Goal: Task Accomplishment & Management: Manage account settings

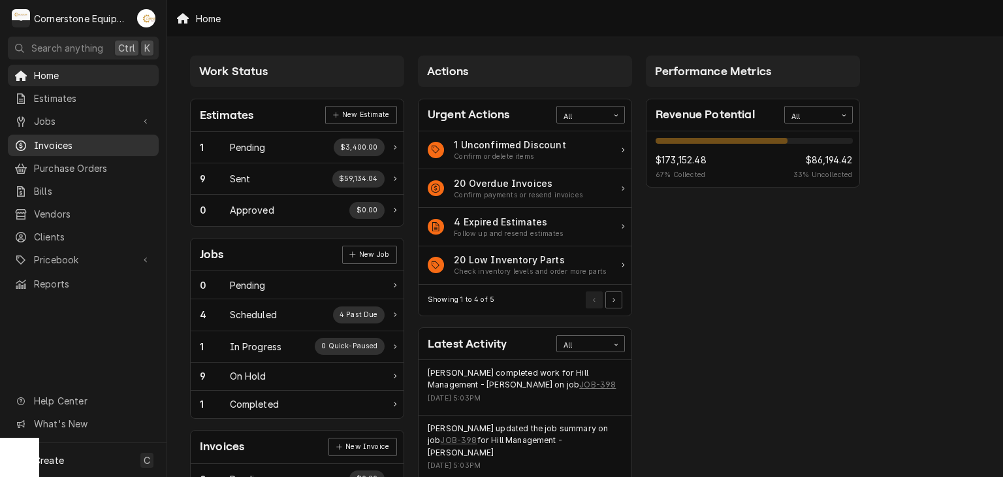
click at [52, 137] on div "Invoices" at bounding box center [83, 145] width 146 height 16
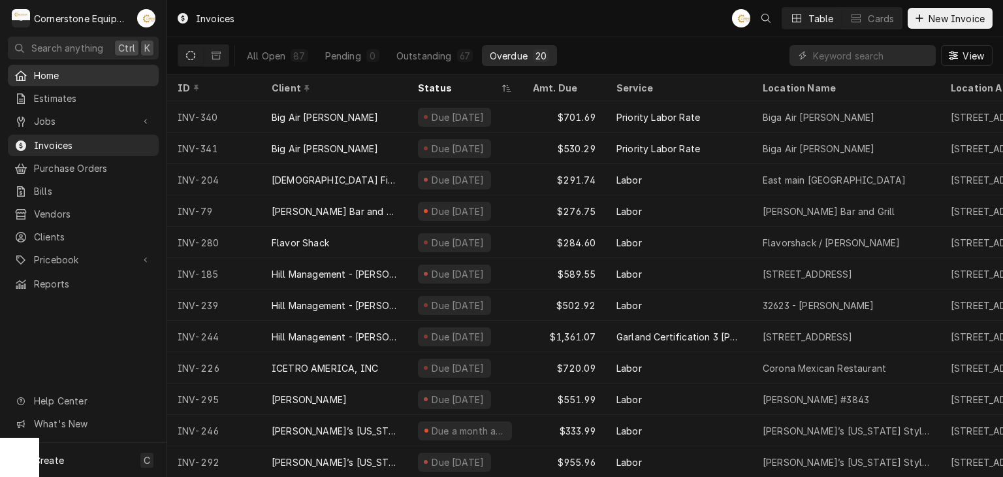
click at [48, 80] on div "Home" at bounding box center [83, 75] width 146 height 16
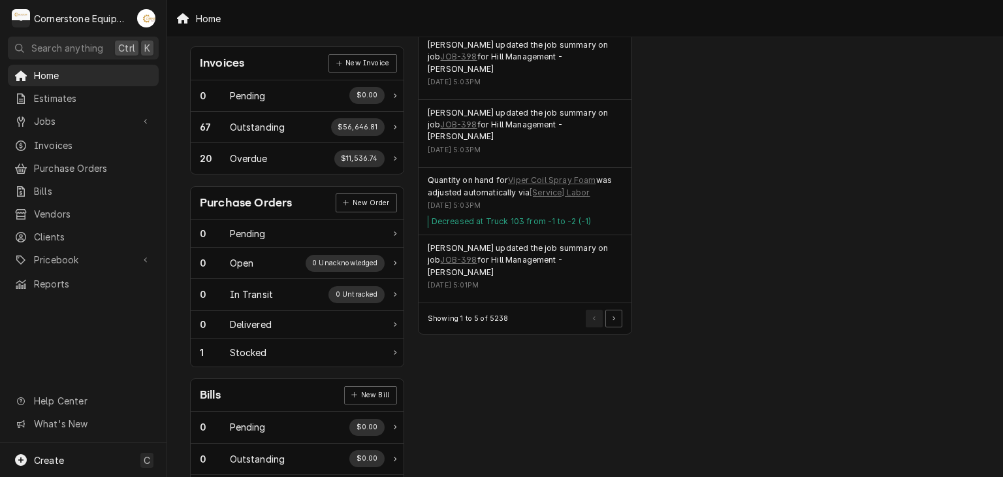
scroll to position [430, 0]
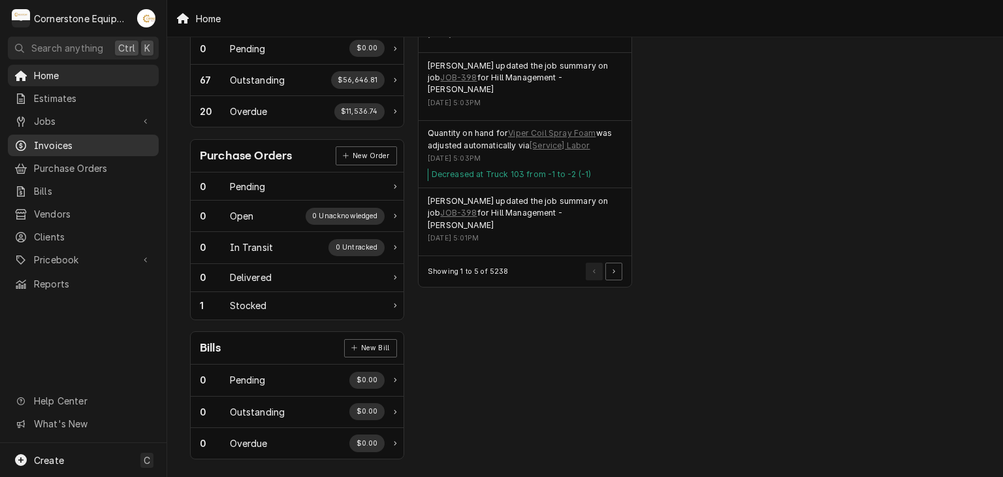
click at [62, 139] on span "Invoices" at bounding box center [93, 145] width 118 height 14
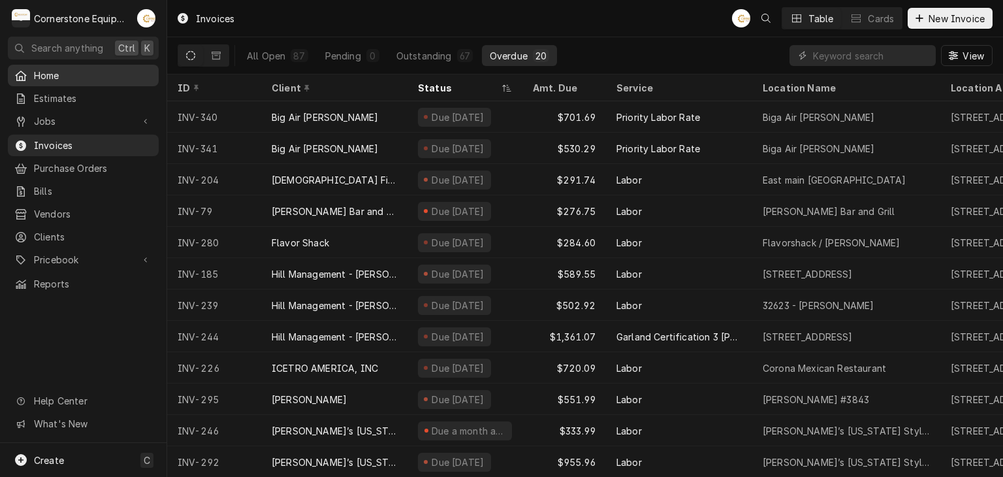
click at [40, 75] on span "Home" at bounding box center [93, 76] width 118 height 14
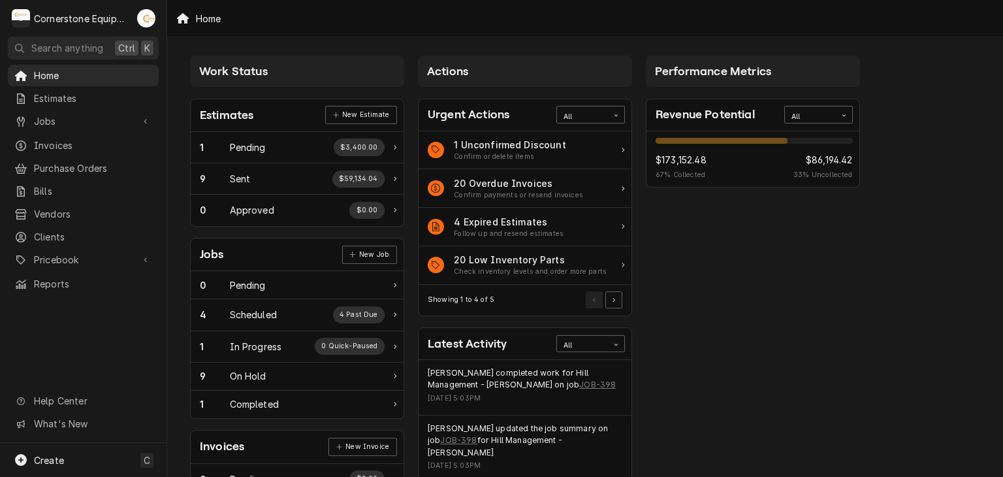
scroll to position [261, 0]
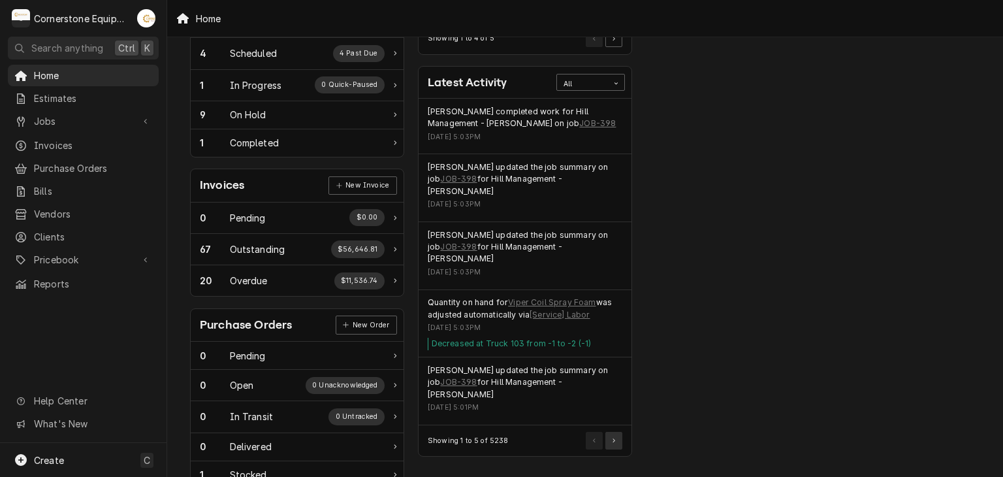
click at [613, 431] on button "Pagination Controls" at bounding box center [613, 439] width 17 height 17
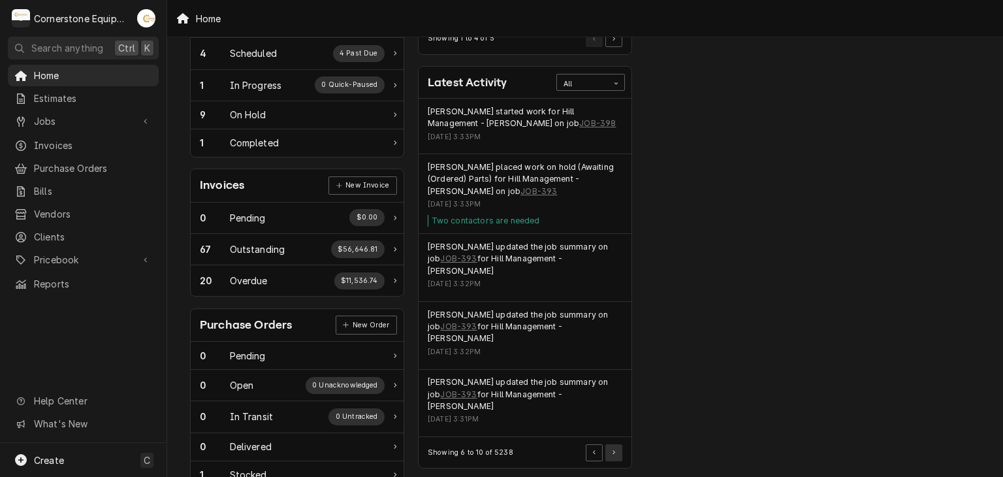
click at [616, 444] on button "Pagination Controls" at bounding box center [613, 452] width 17 height 17
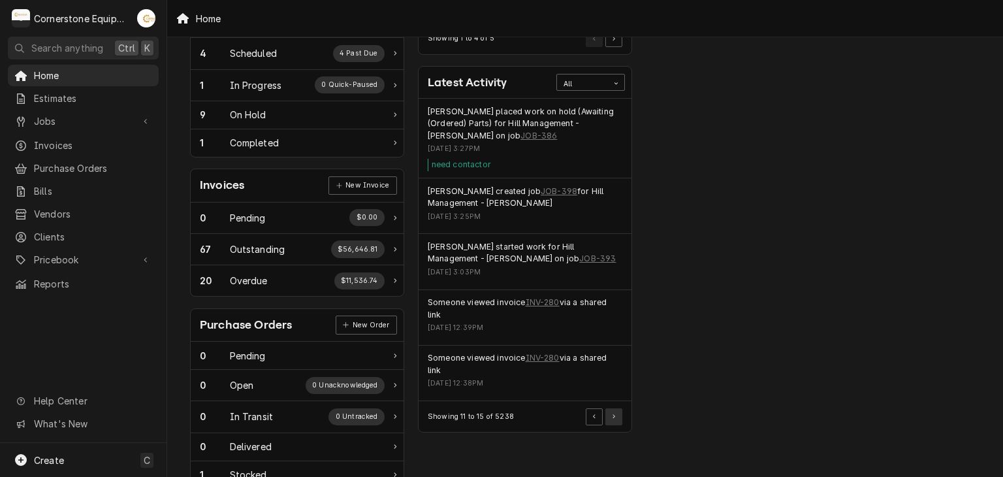
click at [616, 414] on button "Pagination Controls" at bounding box center [613, 416] width 17 height 17
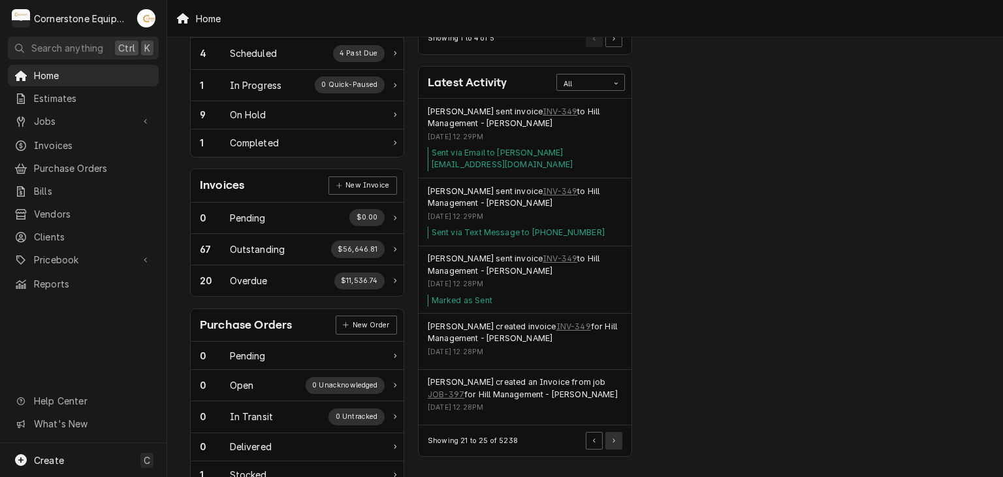
click at [608, 445] on div "Actions Urgent Actions All 1 Unconfirmed Discount Confirm or delete items 20 Ov…" at bounding box center [525, 211] width 228 height 847
click at [606, 431] on button "Pagination Controls" at bounding box center [613, 439] width 17 height 17
click at [70, 147] on span "Invoices" at bounding box center [93, 145] width 118 height 14
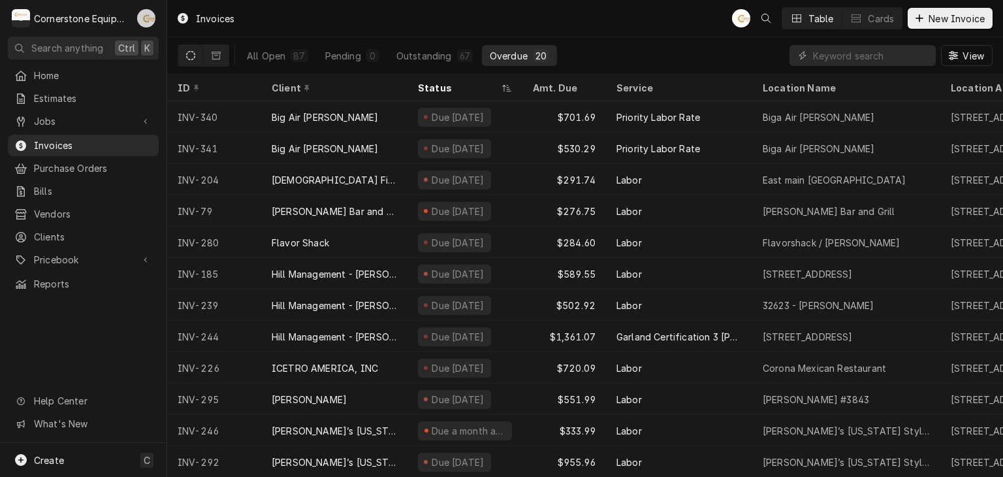
click at [142, 20] on div "Andrew Buigues's Avatar" at bounding box center [146, 18] width 18 height 18
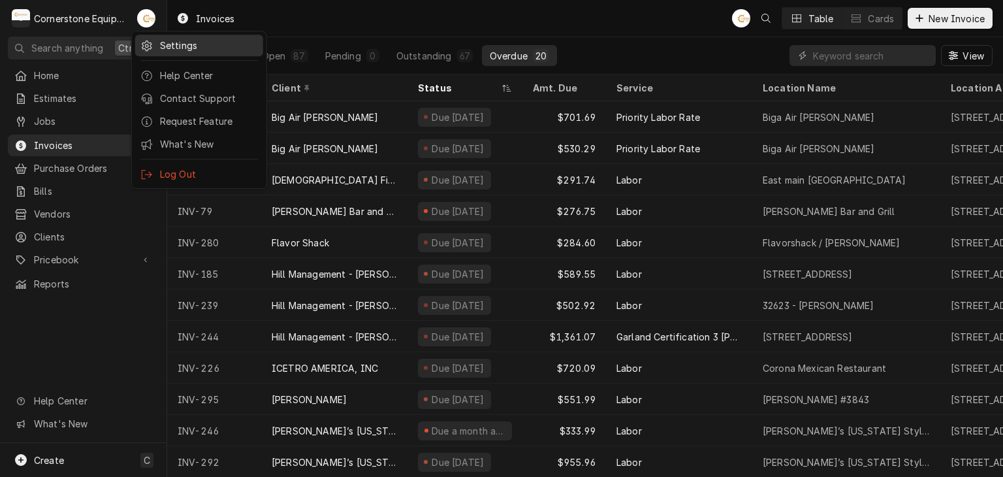
click at [168, 45] on div "Settings" at bounding box center [209, 46] width 98 height 14
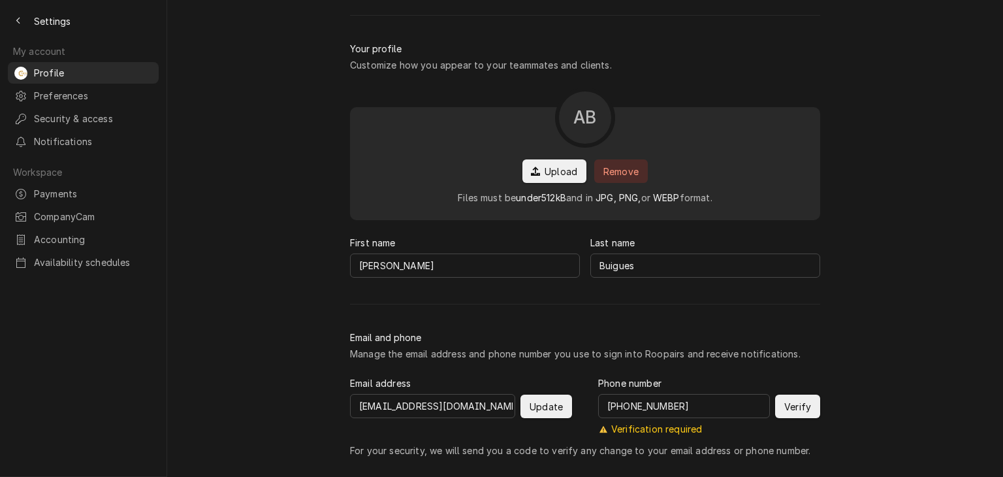
scroll to position [119, 0]
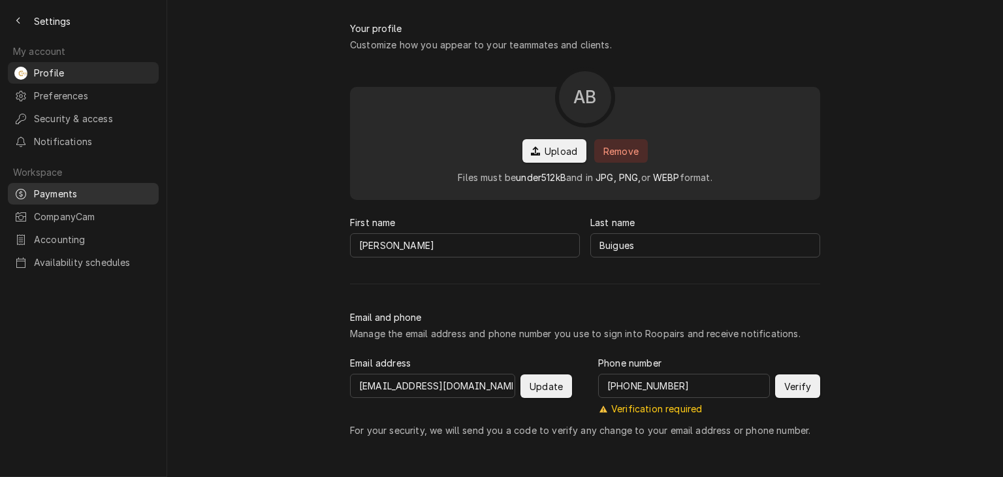
click at [55, 187] on span "Payments" at bounding box center [93, 194] width 118 height 14
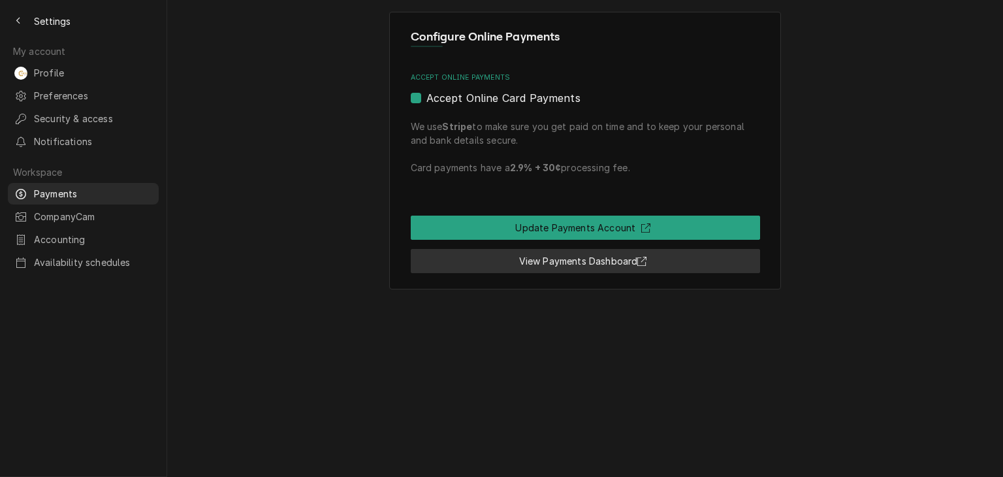
click at [567, 260] on link "View Payments Dashboard" at bounding box center [585, 261] width 349 height 24
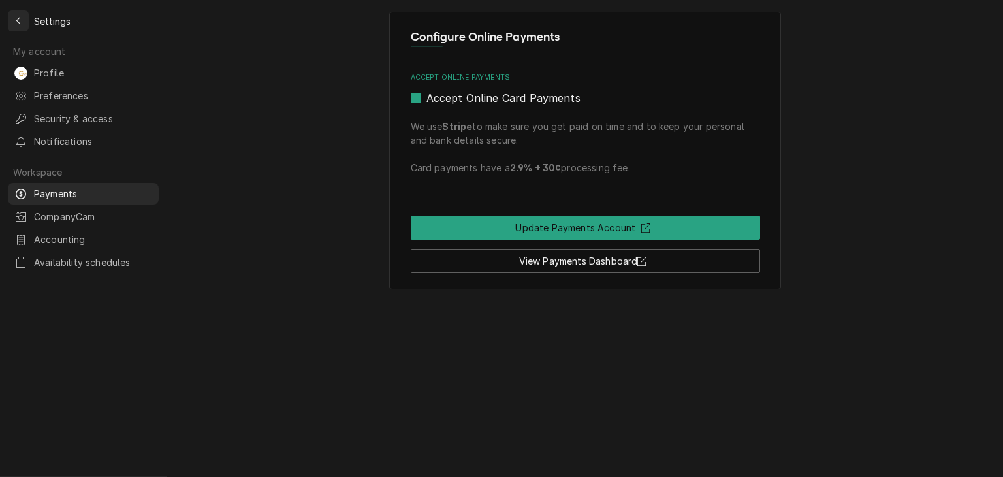
click at [19, 24] on icon "Back to previous page" at bounding box center [18, 21] width 4 height 7
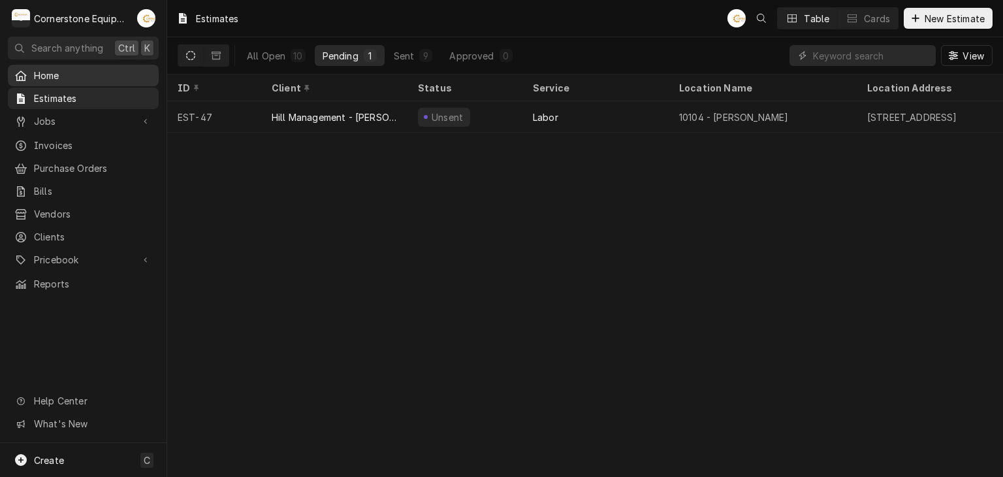
click at [70, 76] on span "Home" at bounding box center [93, 76] width 118 height 14
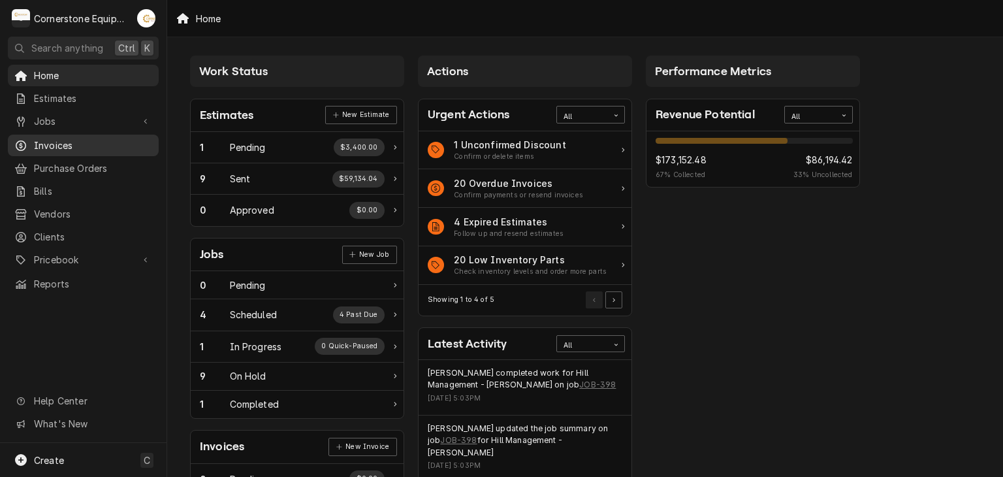
click at [70, 134] on link "Invoices" at bounding box center [83, 145] width 151 height 22
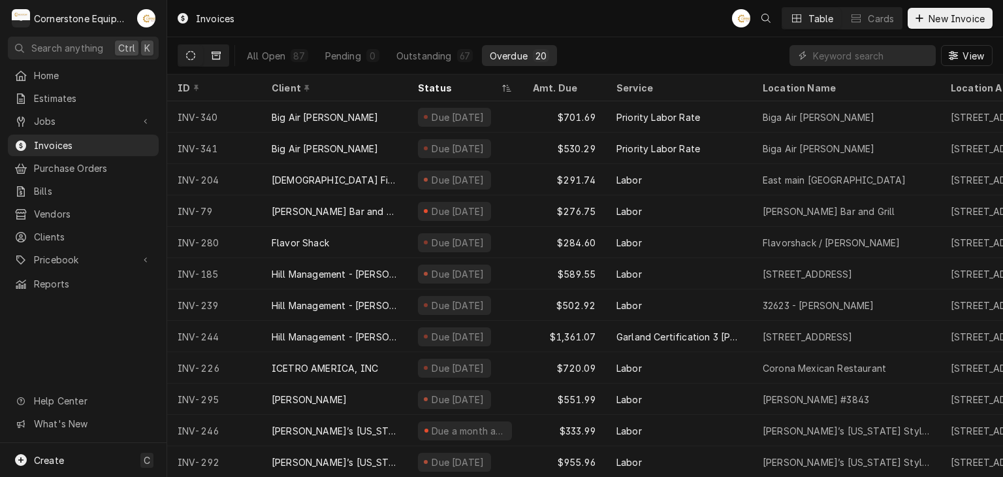
click at [209, 57] on button "Dynamic Content Wrapper" at bounding box center [216, 55] width 25 height 21
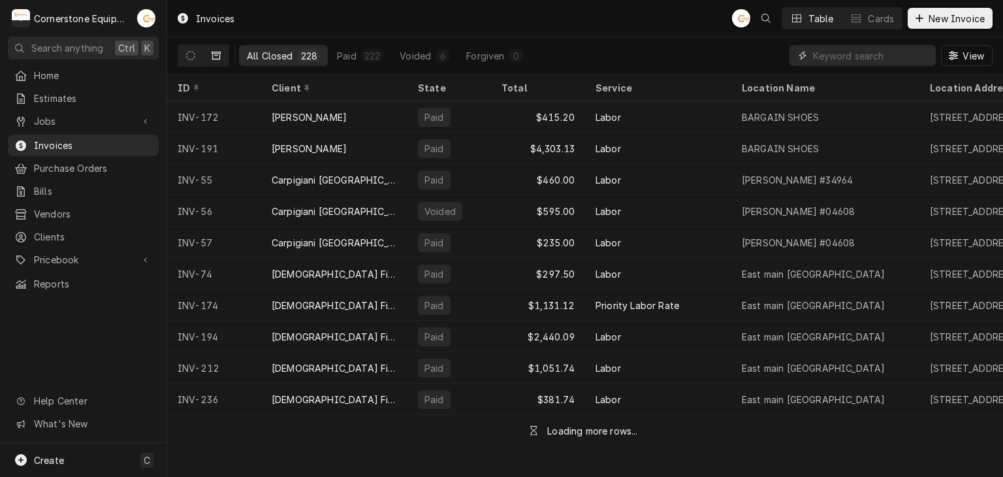
click at [875, 59] on input "Dynamic Content Wrapper" at bounding box center [871, 55] width 116 height 21
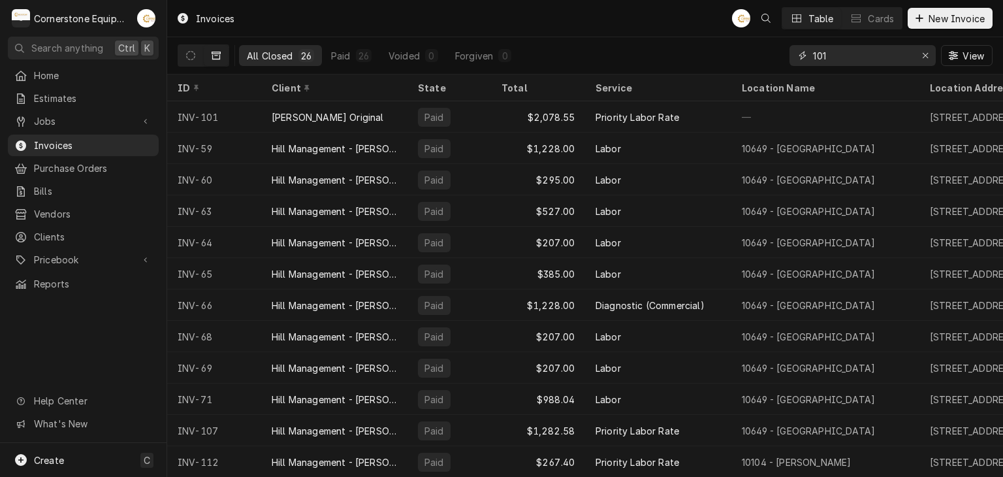
click at [850, 52] on input "101" at bounding box center [862, 55] width 98 height 21
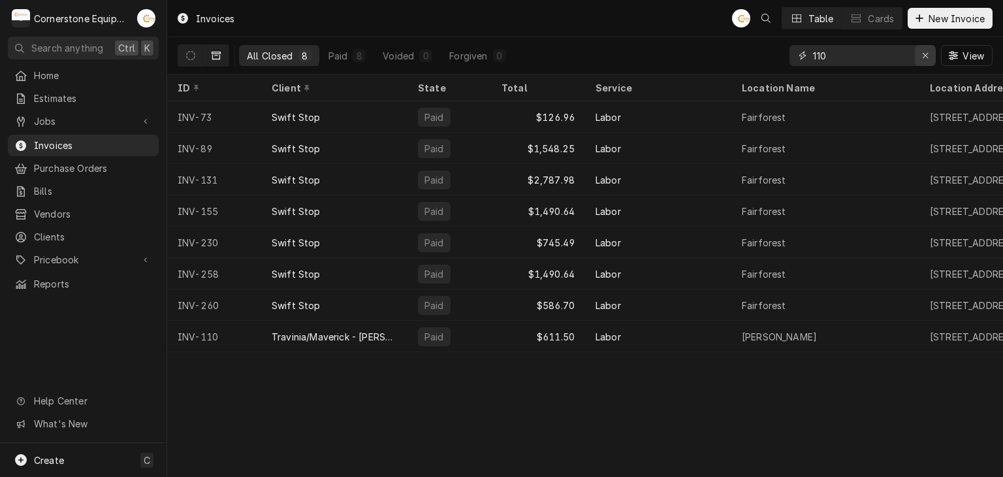
type input "110"
click at [929, 49] on div "Erase input" at bounding box center [924, 55] width 13 height 13
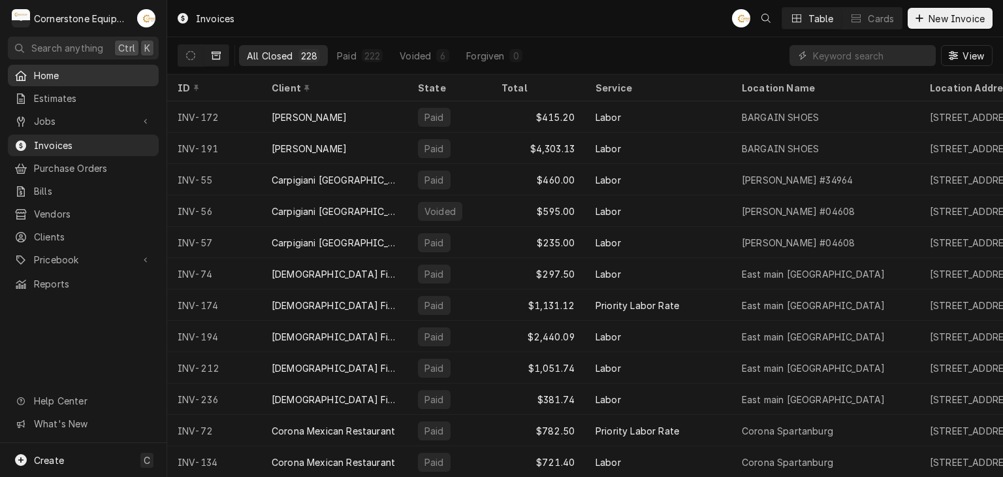
click at [63, 78] on span "Home" at bounding box center [93, 76] width 118 height 14
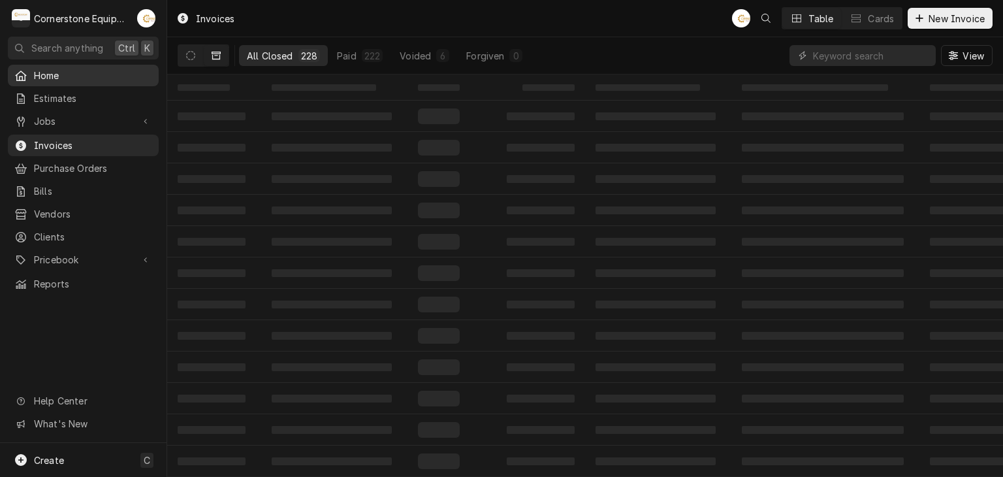
click at [52, 76] on span "Home" at bounding box center [93, 76] width 118 height 14
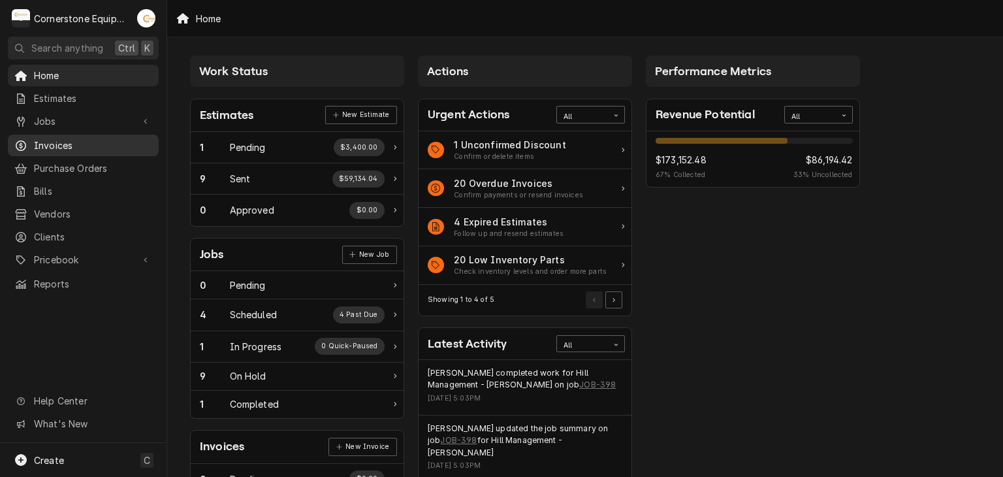
click at [50, 144] on span "Invoices" at bounding box center [93, 145] width 118 height 14
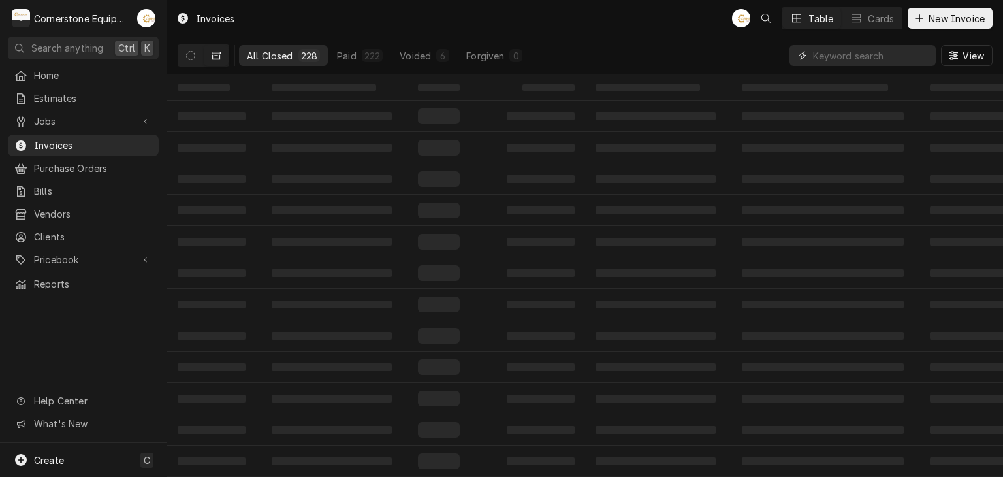
click at [867, 61] on input "Dynamic Content Wrapper" at bounding box center [871, 55] width 116 height 21
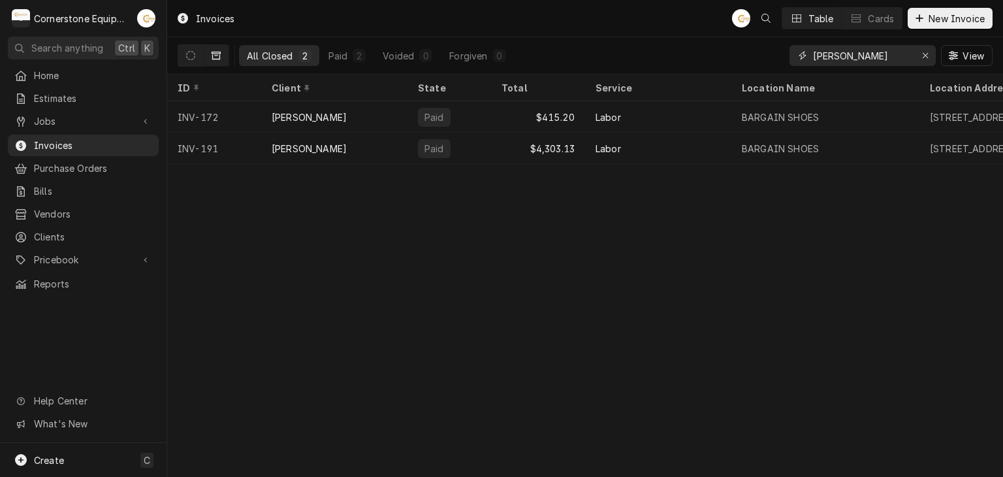
type input "benn"
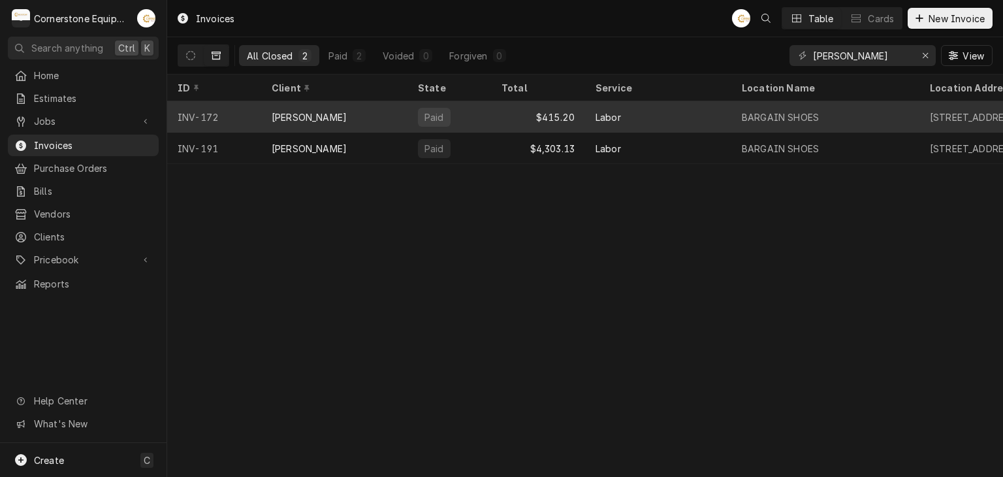
click at [280, 110] on div "Bennie Baylock" at bounding box center [309, 117] width 75 height 14
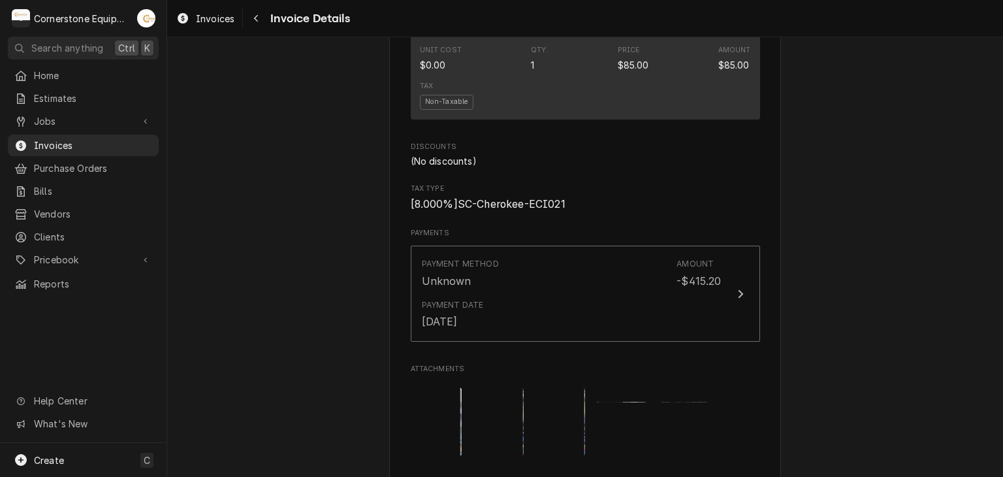
scroll to position [2274, 0]
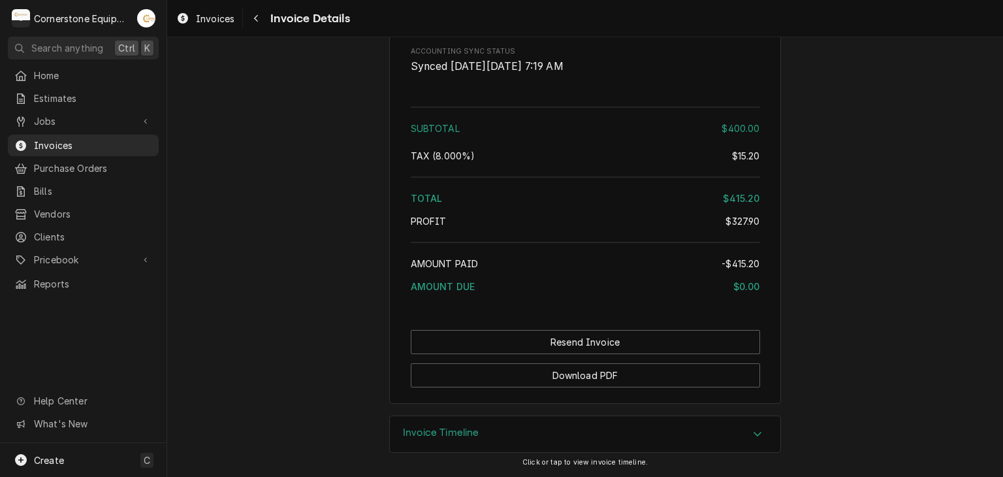
click at [766, 441] on div "Invoice Timeline" at bounding box center [585, 434] width 390 height 37
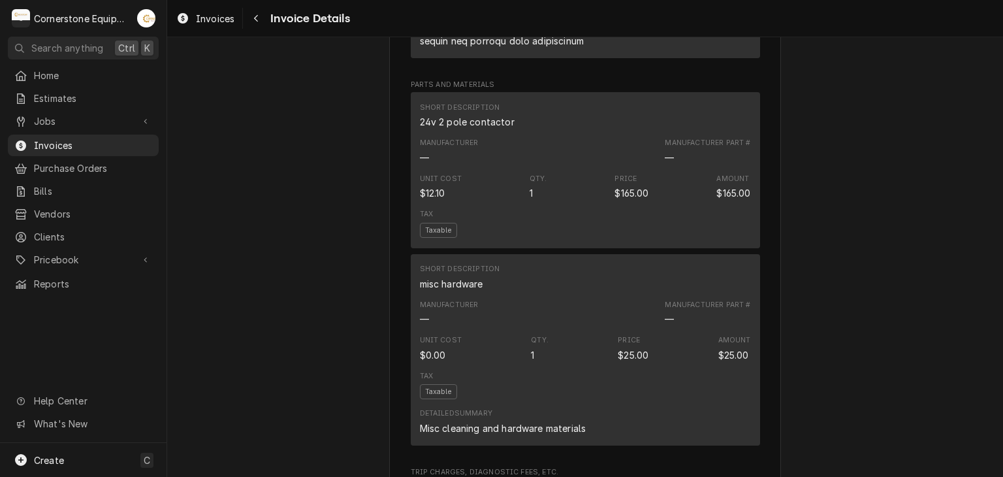
scroll to position [0, 0]
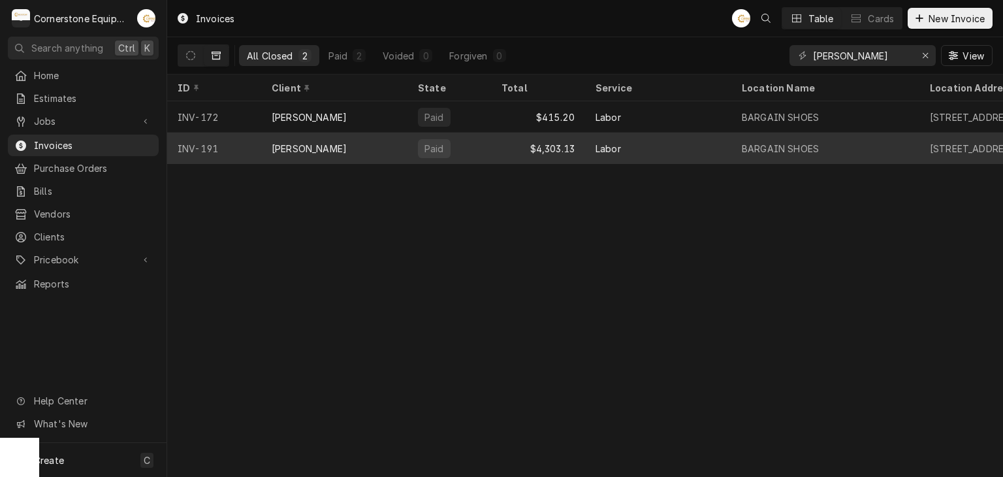
click at [418, 146] on div "Paid" at bounding box center [434, 148] width 33 height 19
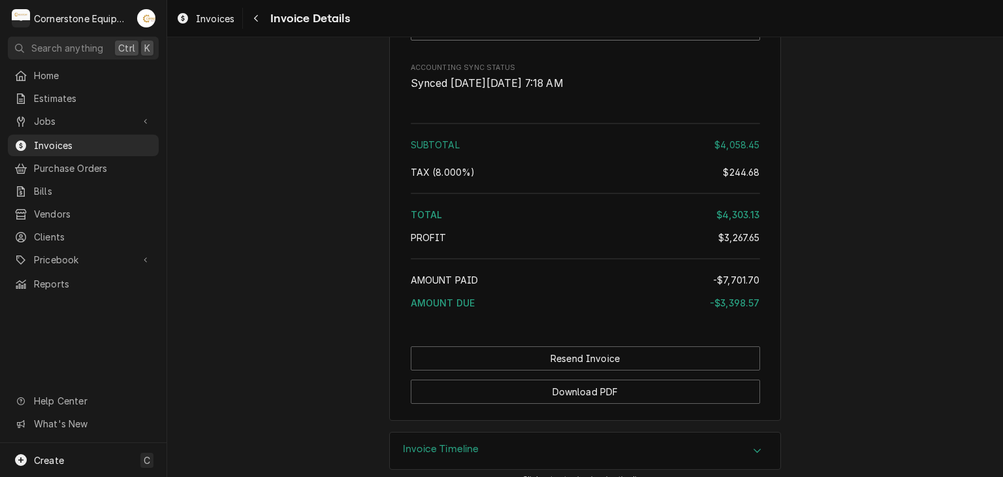
scroll to position [2242, 0]
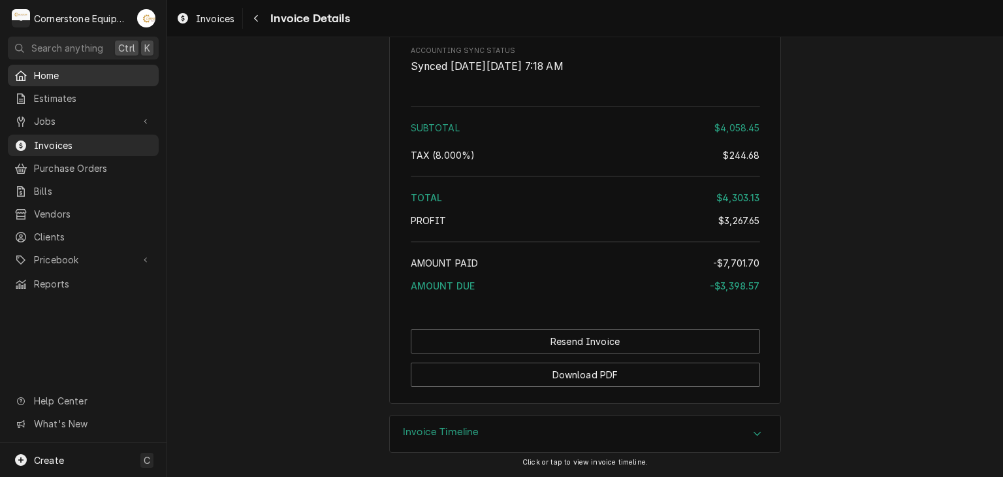
click at [57, 76] on span "Home" at bounding box center [93, 76] width 118 height 14
